Goal: Information Seeking & Learning: Learn about a topic

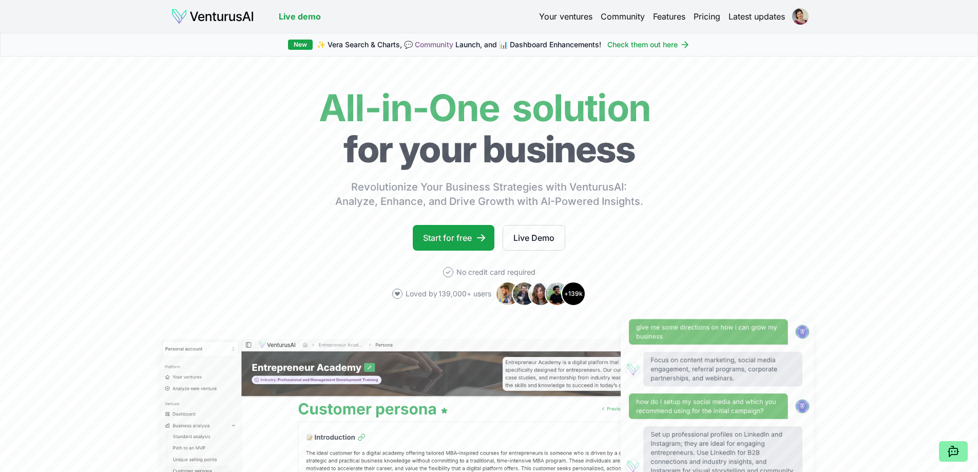
click at [580, 17] on link "Your ventures" at bounding box center [565, 16] width 53 height 12
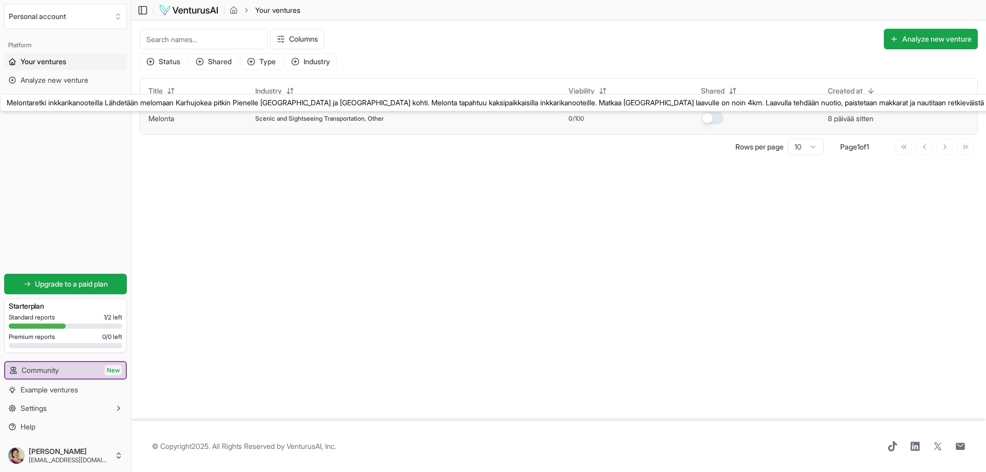
click at [168, 117] on link "Melonta" at bounding box center [161, 118] width 26 height 9
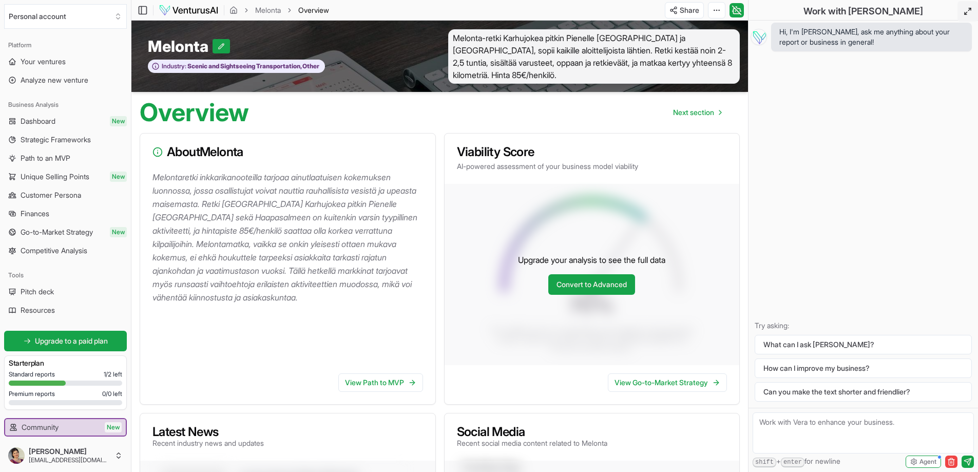
click at [970, 10] on icon at bounding box center [968, 11] width 8 height 8
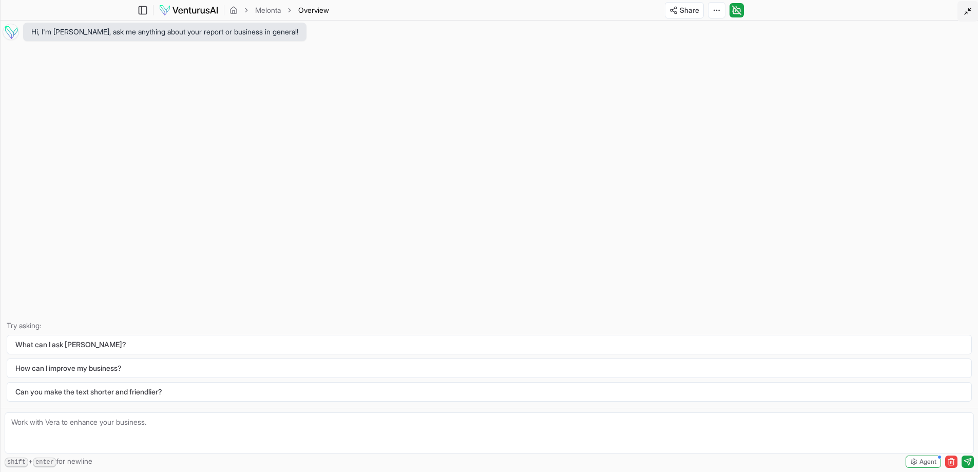
click at [970, 10] on icon at bounding box center [968, 11] width 8 height 8
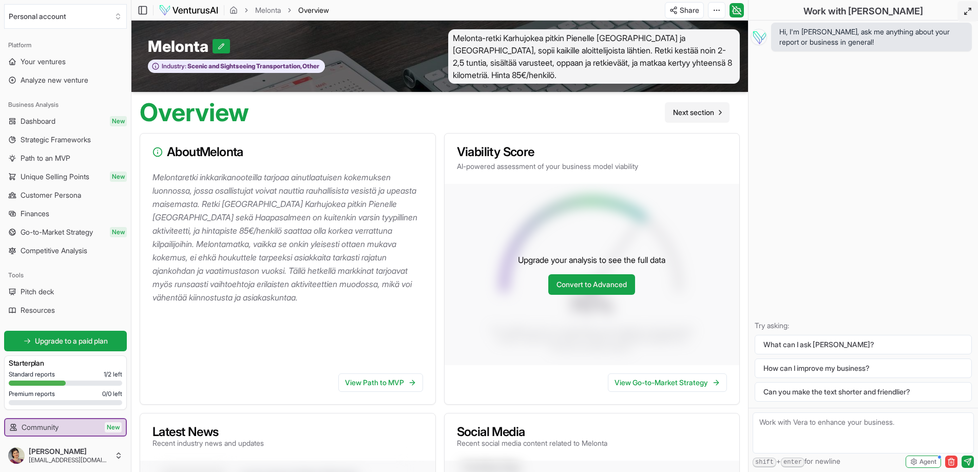
click at [701, 113] on span "Next section" at bounding box center [693, 112] width 41 height 10
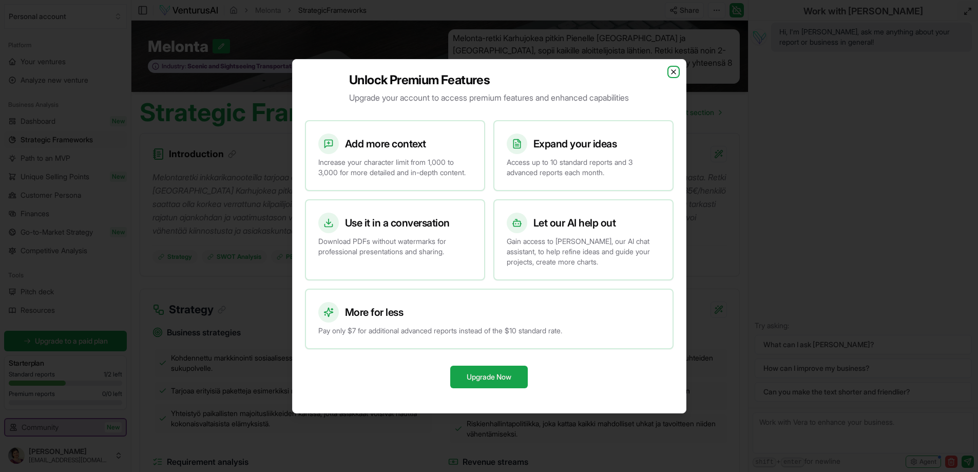
click at [675, 68] on icon "button" at bounding box center [674, 72] width 8 height 8
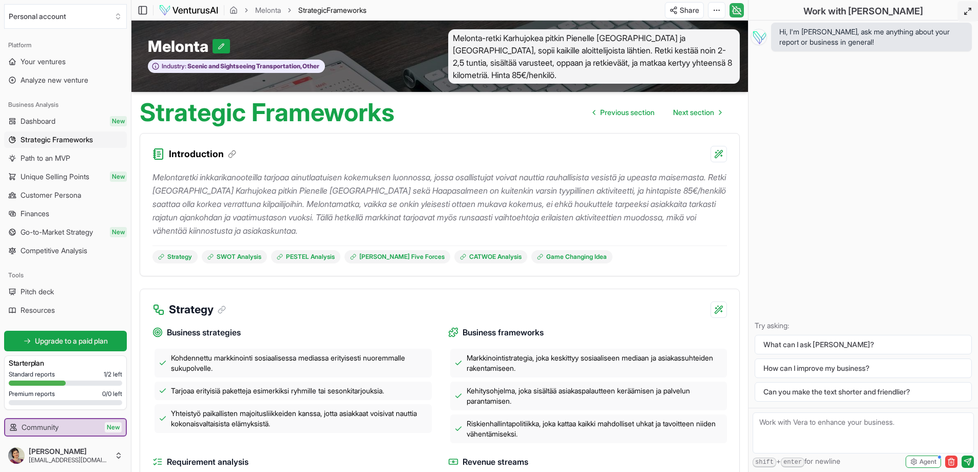
click at [739, 9] on icon at bounding box center [737, 10] width 10 height 12
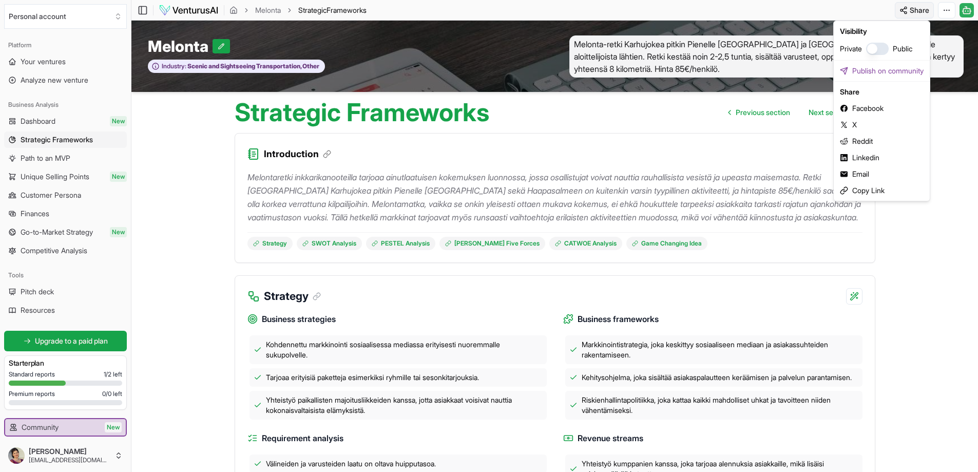
click at [920, 10] on html "We value your privacy We use cookies to enhance your browsing experience, serve…" at bounding box center [489, 236] width 978 height 472
click at [881, 50] on button "button" at bounding box center [877, 49] width 23 height 12
click at [869, 190] on div "Copy Link" at bounding box center [882, 190] width 92 height 16
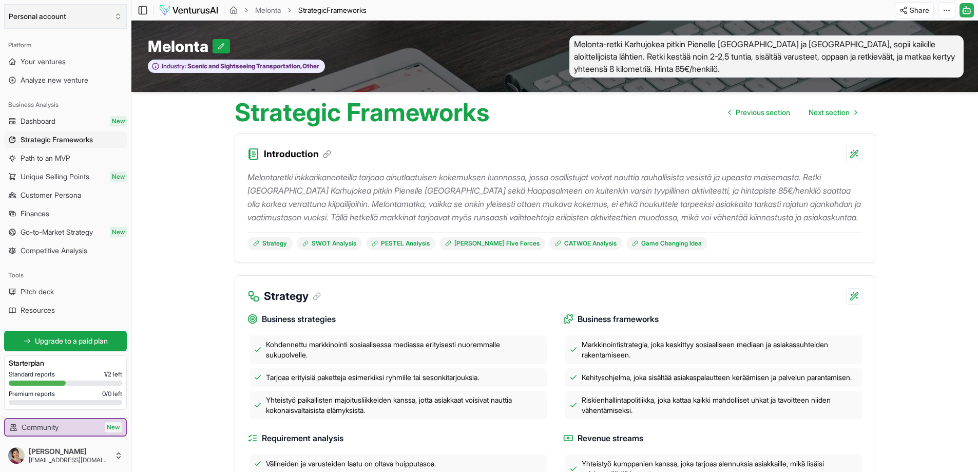
click at [120, 14] on icon "Select an organization" at bounding box center [118, 16] width 8 height 8
click at [155, 135] on html "We value your privacy We use cookies to enhance your browsing experience, serve…" at bounding box center [489, 236] width 978 height 472
click at [202, 9] on img at bounding box center [189, 10] width 60 height 12
